Goal: Find specific page/section: Find specific page/section

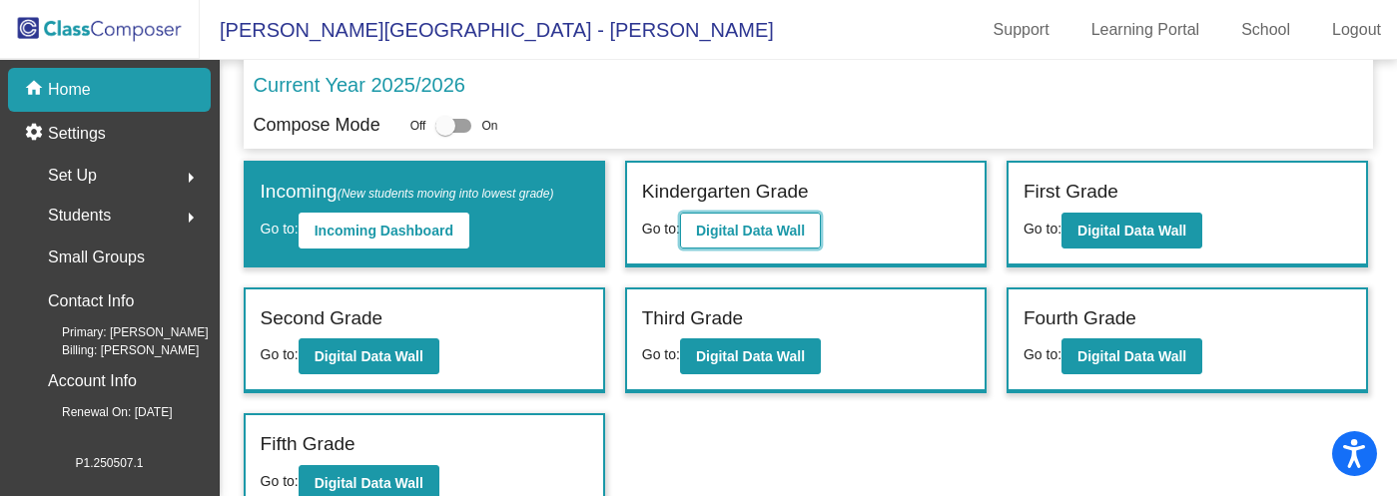
click at [727, 232] on b "Digital Data Wall" at bounding box center [750, 231] width 109 height 16
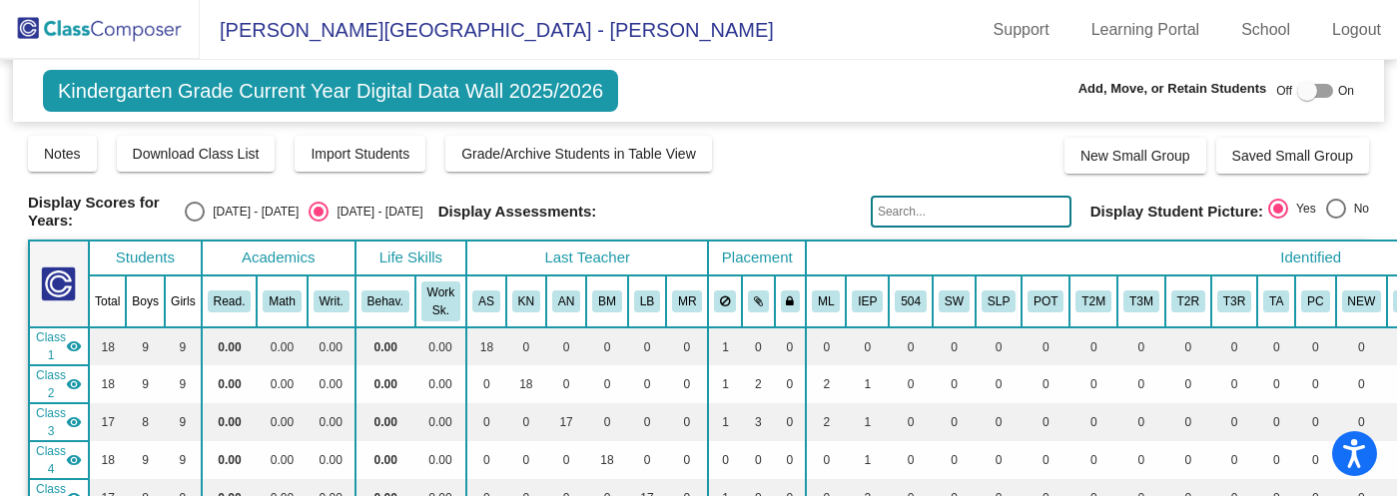
click at [109, 28] on img at bounding box center [100, 29] width 200 height 59
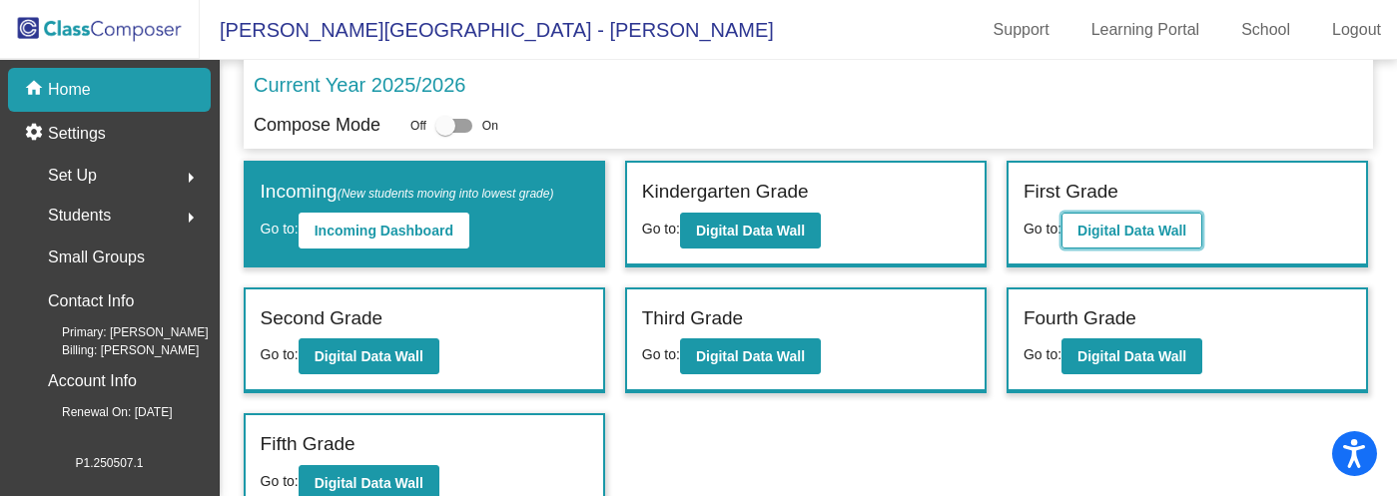
click at [1083, 220] on button "Digital Data Wall" at bounding box center [1132, 231] width 141 height 36
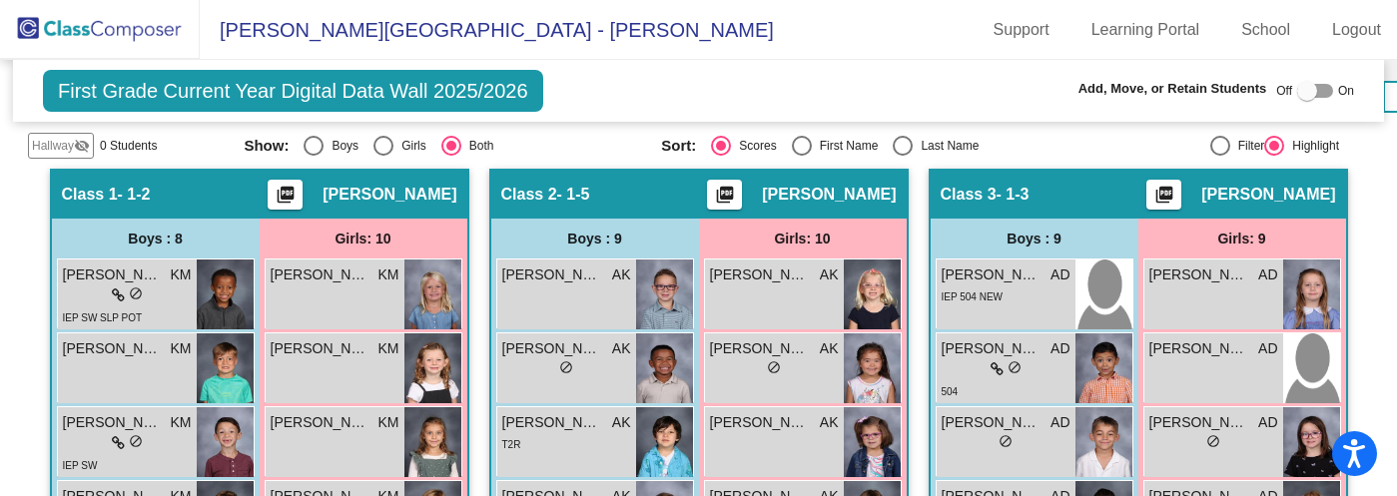
scroll to position [450, 0]
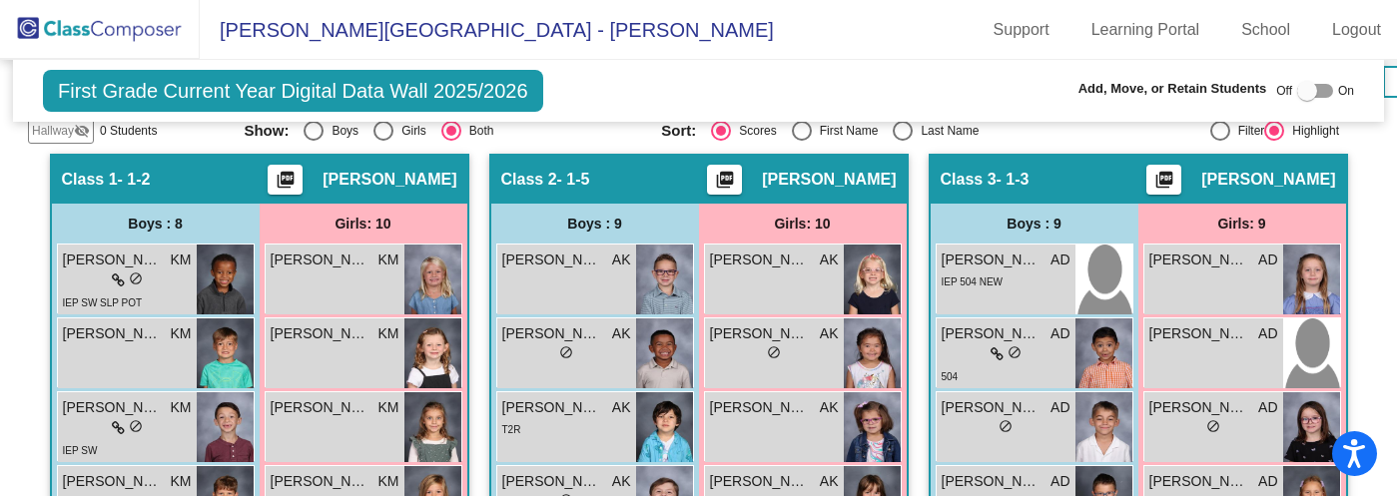
click at [91, 30] on img at bounding box center [100, 29] width 200 height 59
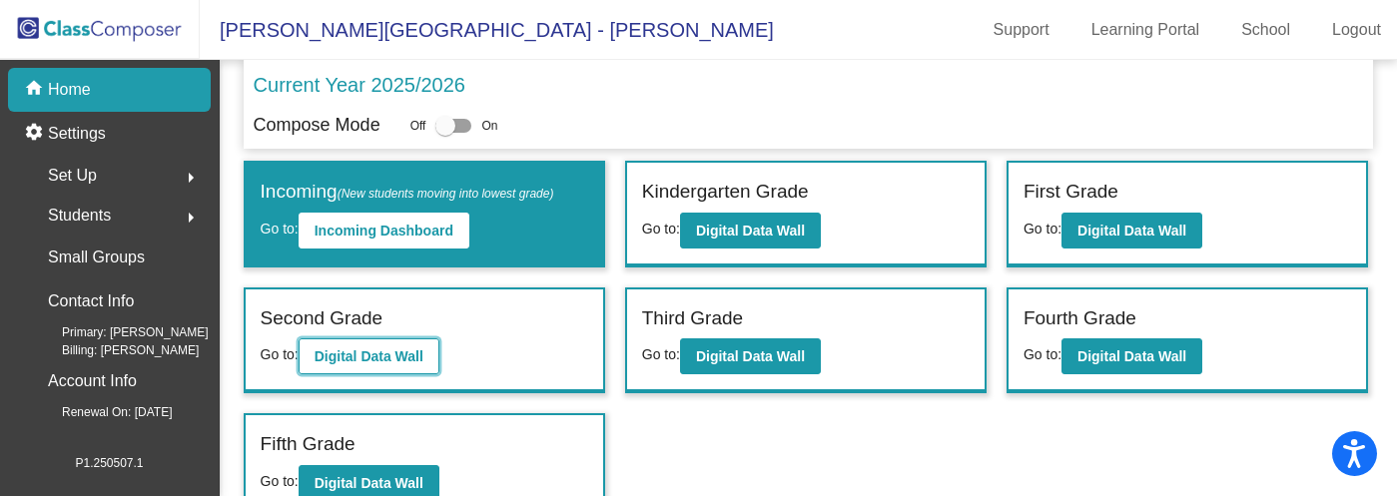
click at [365, 359] on b "Digital Data Wall" at bounding box center [369, 357] width 109 height 16
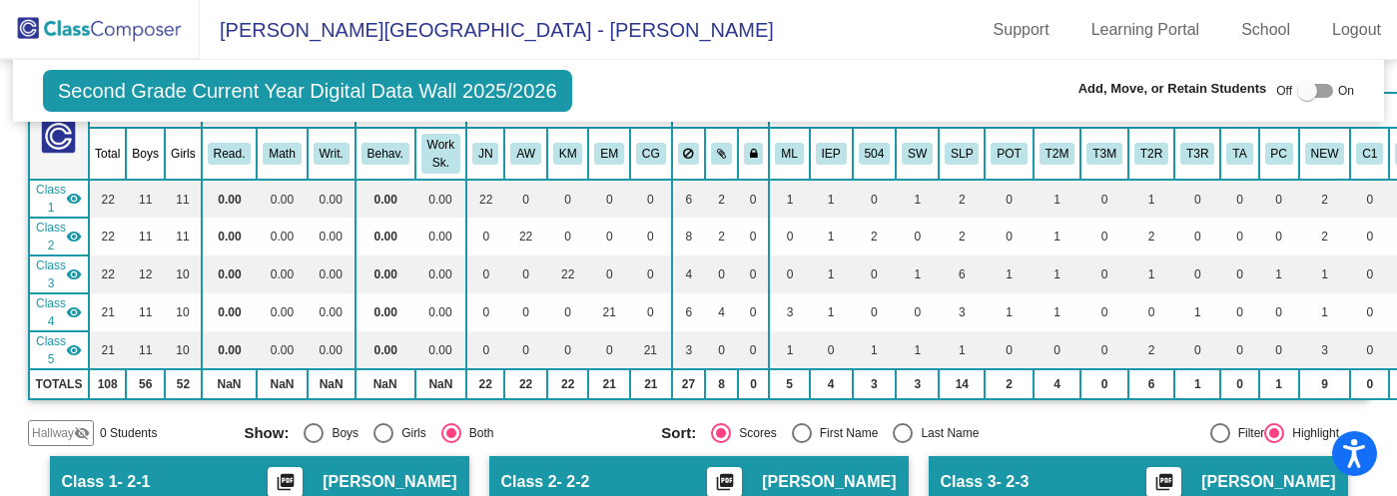
scroll to position [19, 0]
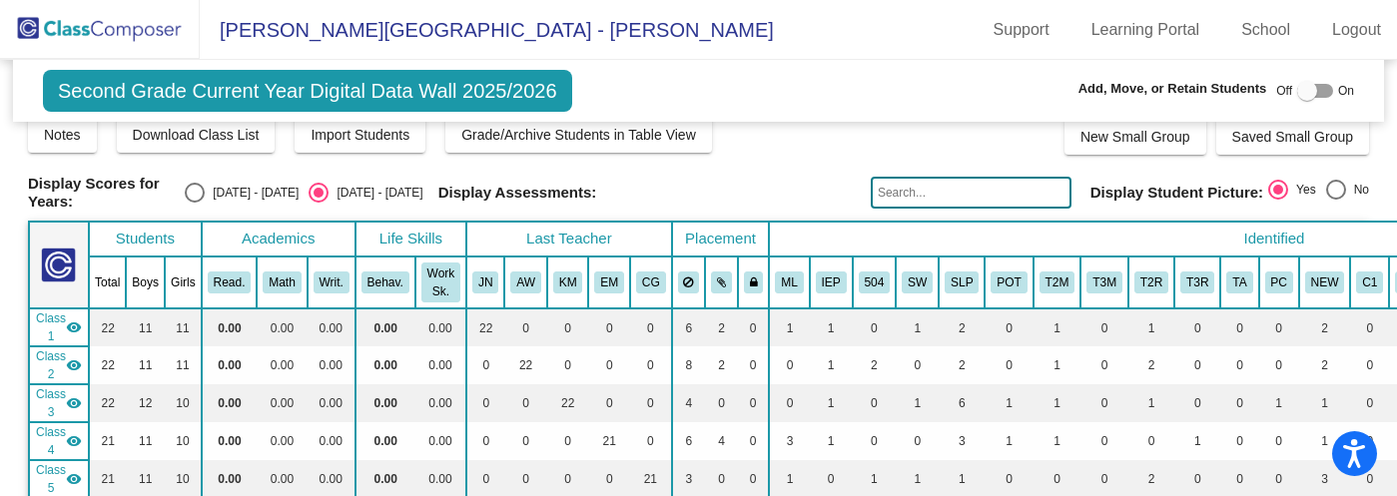
click at [96, 29] on img at bounding box center [100, 29] width 200 height 59
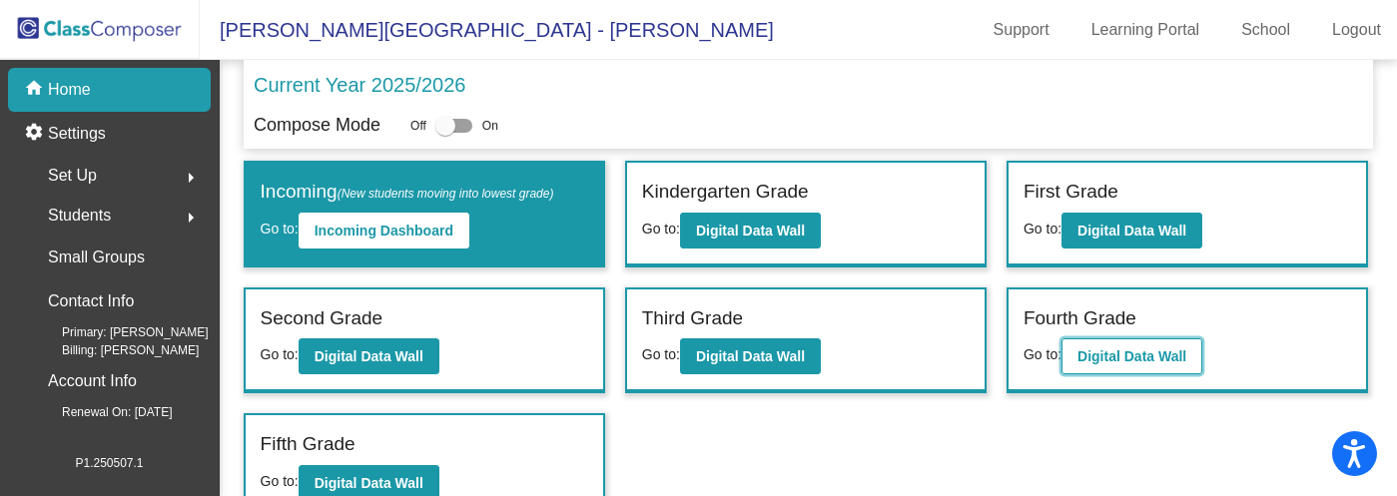
click at [1123, 349] on b "Digital Data Wall" at bounding box center [1132, 357] width 109 height 16
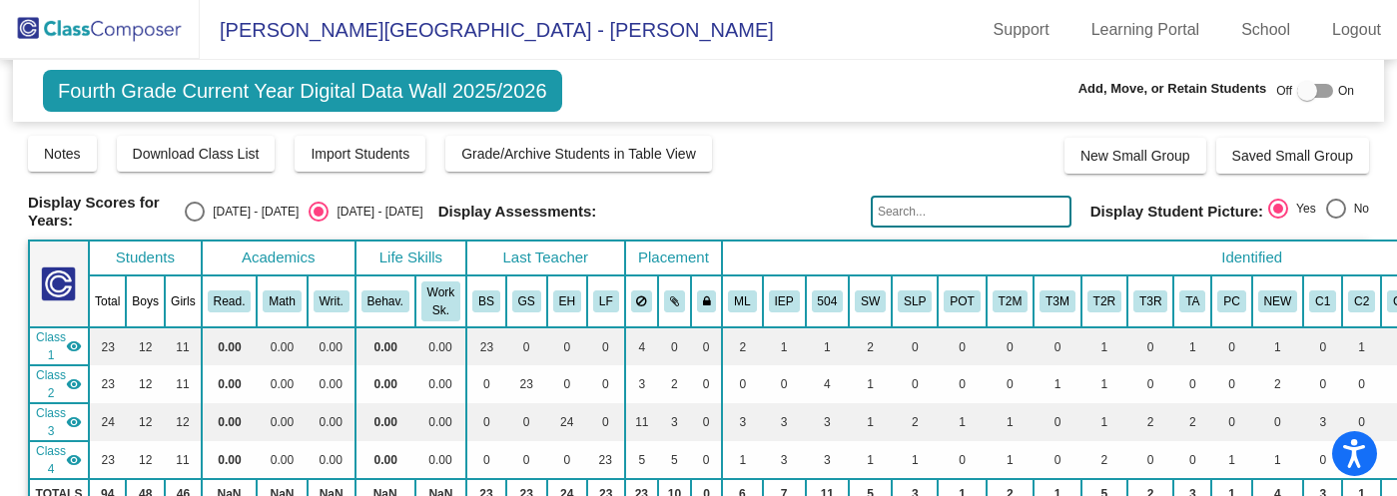
click at [113, 32] on img at bounding box center [100, 29] width 200 height 59
